Goal: Task Accomplishment & Management: Complete application form

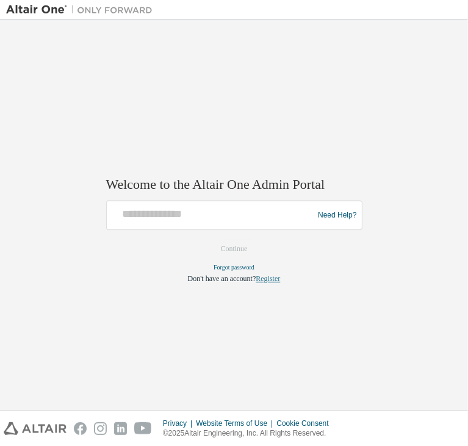
click at [269, 281] on link "Register" at bounding box center [268, 279] width 24 height 9
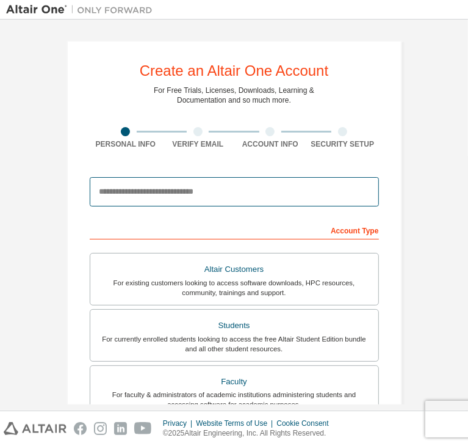
click at [166, 184] on input "email" at bounding box center [234, 191] width 289 height 29
type input "**********"
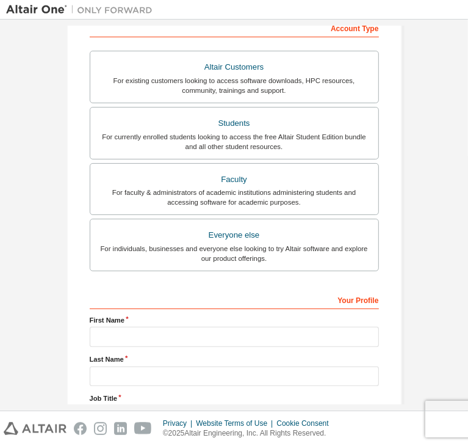
scroll to position [266, 0]
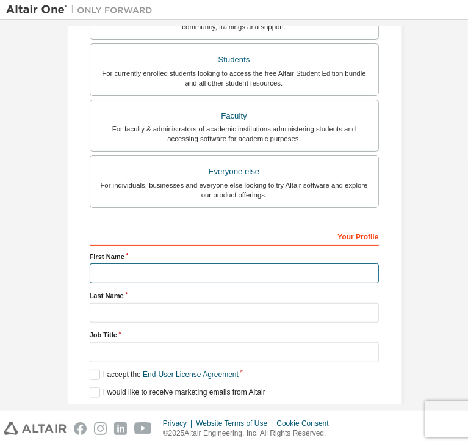
click at [143, 269] on input "text" at bounding box center [234, 273] width 289 height 20
type input "*********"
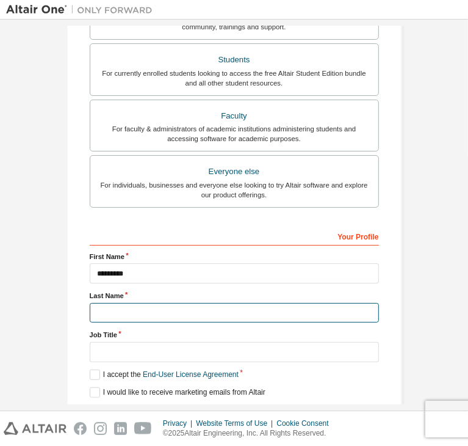
click at [268, 303] on input "text" at bounding box center [234, 313] width 289 height 20
type input "*"
click at [268, 303] on input "text" at bounding box center [234, 313] width 289 height 20
type input "******"
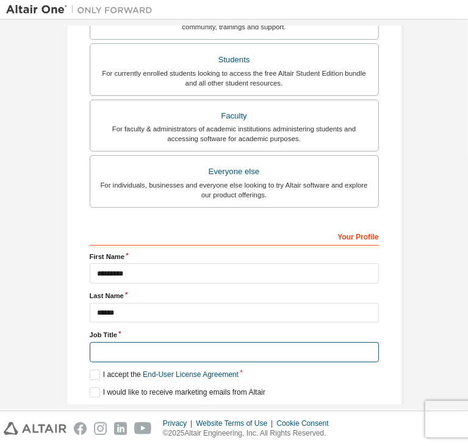
click at [227, 342] on input "text" at bounding box center [234, 352] width 289 height 20
type input "*******"
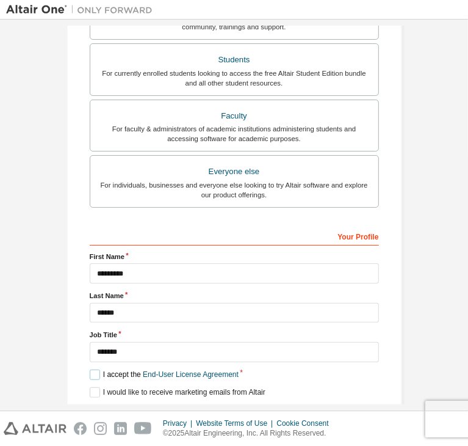
click at [92, 369] on label "I accept the End-User License Agreement" at bounding box center [164, 374] width 149 height 10
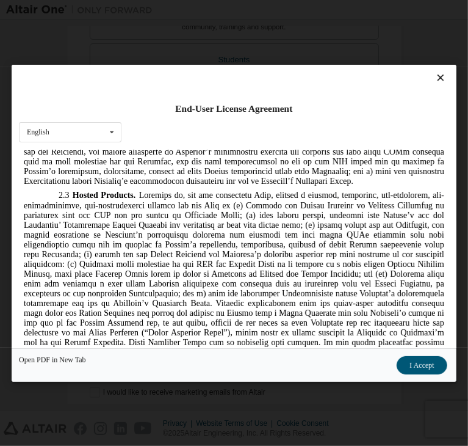
scroll to position [1427, 0]
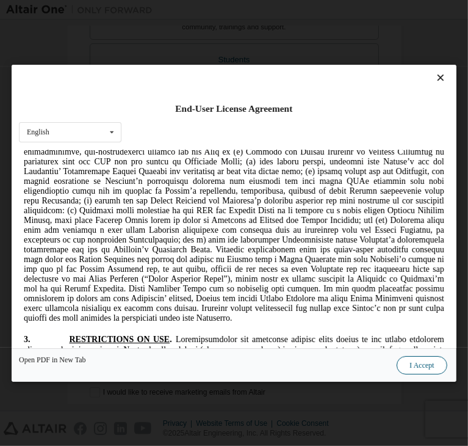
click at [398, 369] on button "I Accept" at bounding box center [423, 365] width 50 height 18
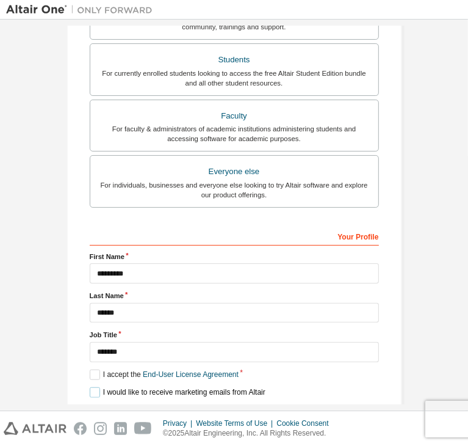
click at [90, 387] on label "I would like to receive marketing emails from Altair" at bounding box center [178, 392] width 176 height 10
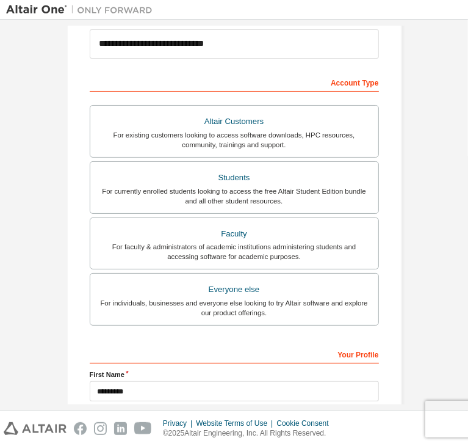
scroll to position [142, 0]
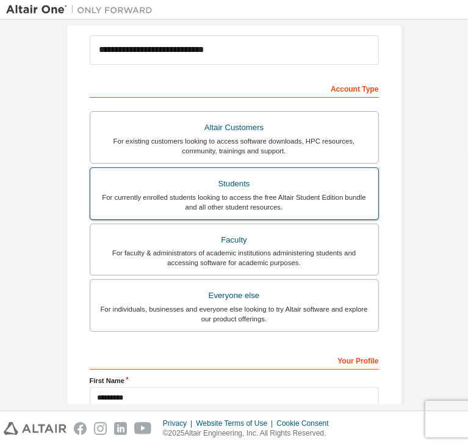
click at [218, 189] on div "Students" at bounding box center [235, 183] width 274 height 17
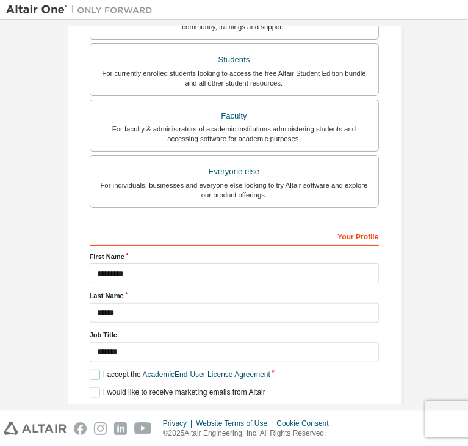
click at [93, 369] on label "I accept the Academic End-User License Agreement" at bounding box center [180, 374] width 181 height 10
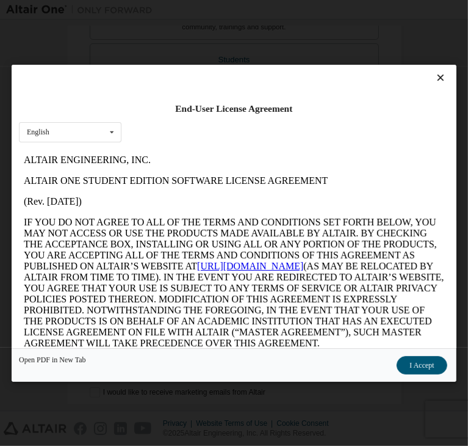
scroll to position [0, 0]
click at [398, 366] on button "I Accept" at bounding box center [423, 365] width 50 height 18
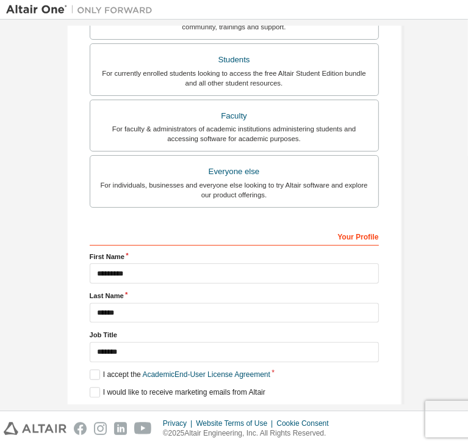
click at [239, 405] on button "Next" at bounding box center [233, 414] width 55 height 18
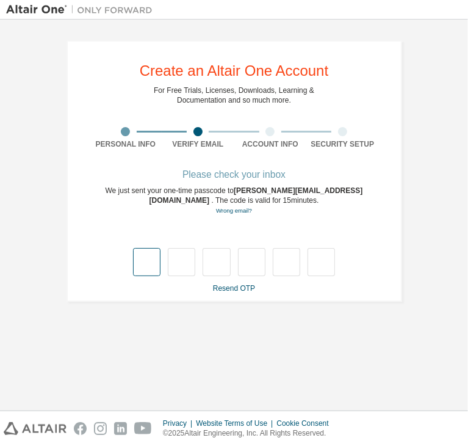
type input "*"
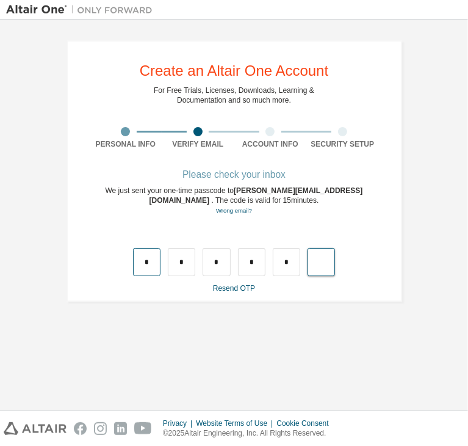
type input "*"
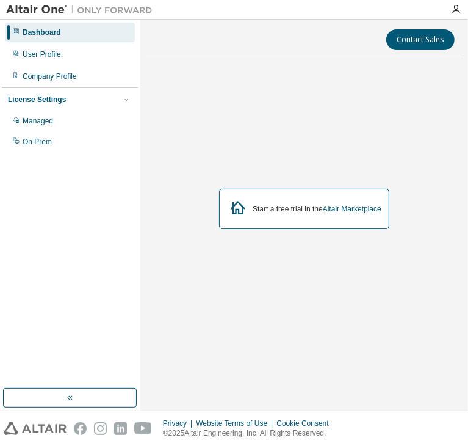
click at [40, 38] on div "Dashboard" at bounding box center [70, 33] width 130 height 20
click at [43, 57] on div "User Profile" at bounding box center [42, 54] width 38 height 10
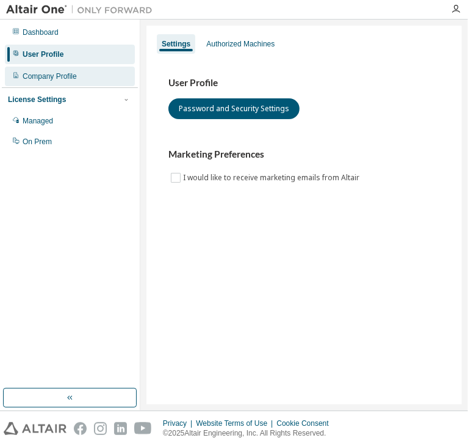
click at [54, 81] on div "Company Profile" at bounding box center [70, 77] width 130 height 20
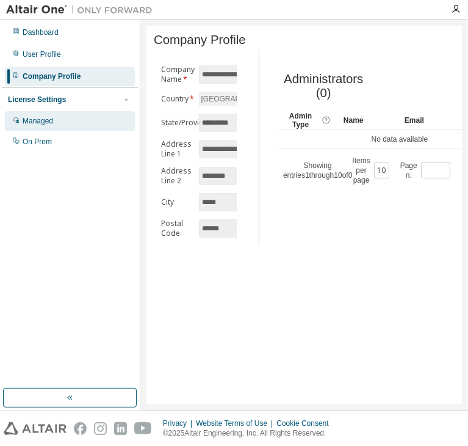
click at [37, 118] on div "Managed" at bounding box center [38, 121] width 31 height 10
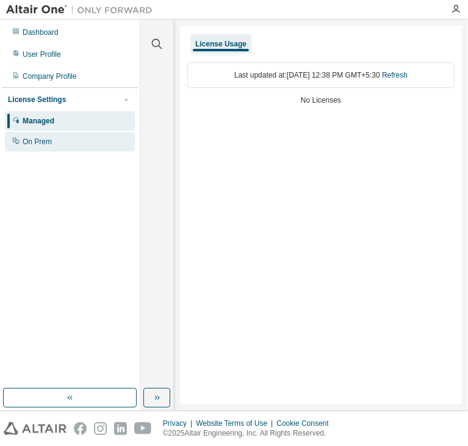
click at [39, 151] on div "On Prem" at bounding box center [70, 142] width 130 height 20
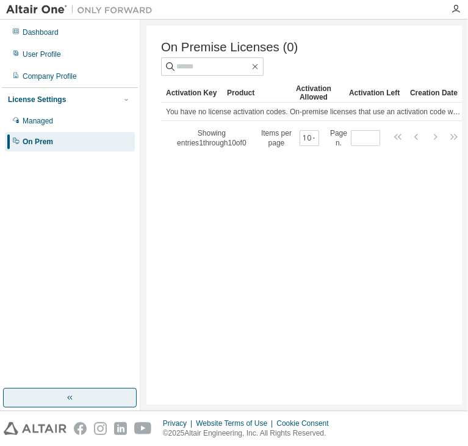
click at [71, 399] on icon "button" at bounding box center [71, 398] width 2 height 4
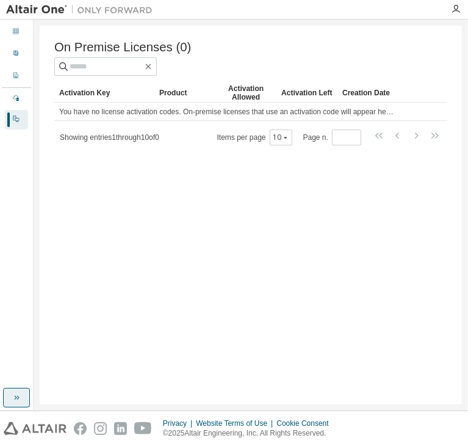
click at [71, 399] on div "On Premise Licenses (0) Clear Load Save Save As Field Operator Value Select fil…" at bounding box center [251, 215] width 423 height 379
click at [12, 396] on icon "button" at bounding box center [17, 398] width 10 height 10
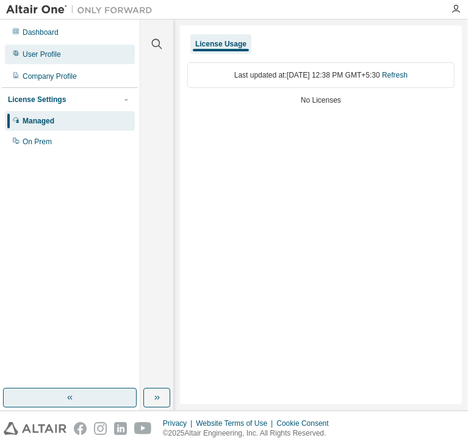
click at [39, 52] on div "User Profile" at bounding box center [42, 54] width 38 height 10
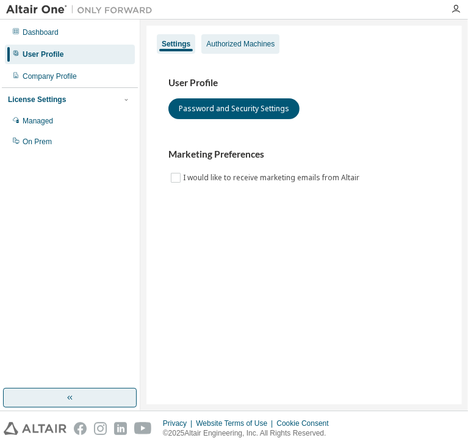
click at [210, 42] on div "Authorized Machines" at bounding box center [240, 44] width 68 height 10
